Goal: Task Accomplishment & Management: Use online tool/utility

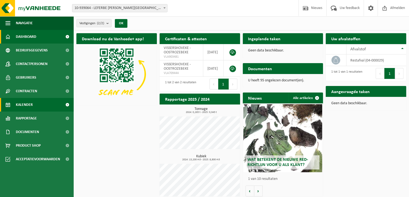
click at [23, 105] on span "Kalender" at bounding box center [24, 105] width 17 height 14
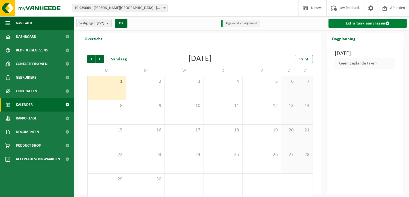
click at [352, 23] on link "Extra taak aanvragen" at bounding box center [367, 23] width 78 height 9
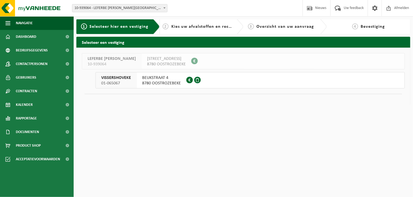
click at [155, 79] on span "BEUKSTRAAT 4" at bounding box center [161, 77] width 39 height 5
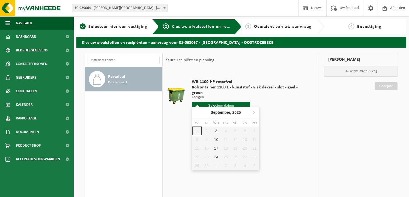
click at [222, 102] on input "text" at bounding box center [221, 105] width 58 height 7
click at [216, 129] on div "3" at bounding box center [216, 131] width 10 height 9
type input "Van 2025-09-03"
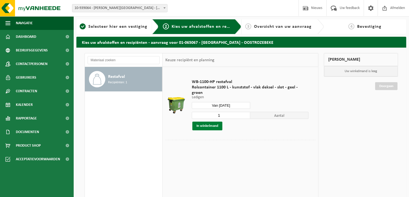
click at [210, 122] on button "In winkelmand" at bounding box center [207, 126] width 30 height 9
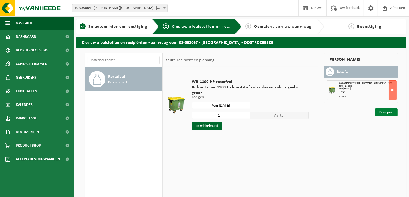
click at [383, 112] on link "Doorgaan" at bounding box center [386, 112] width 22 height 8
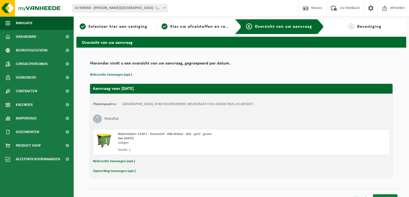
click at [385, 195] on link "Bevestigen" at bounding box center [385, 199] width 25 height 8
